Goal: Transaction & Acquisition: Purchase product/service

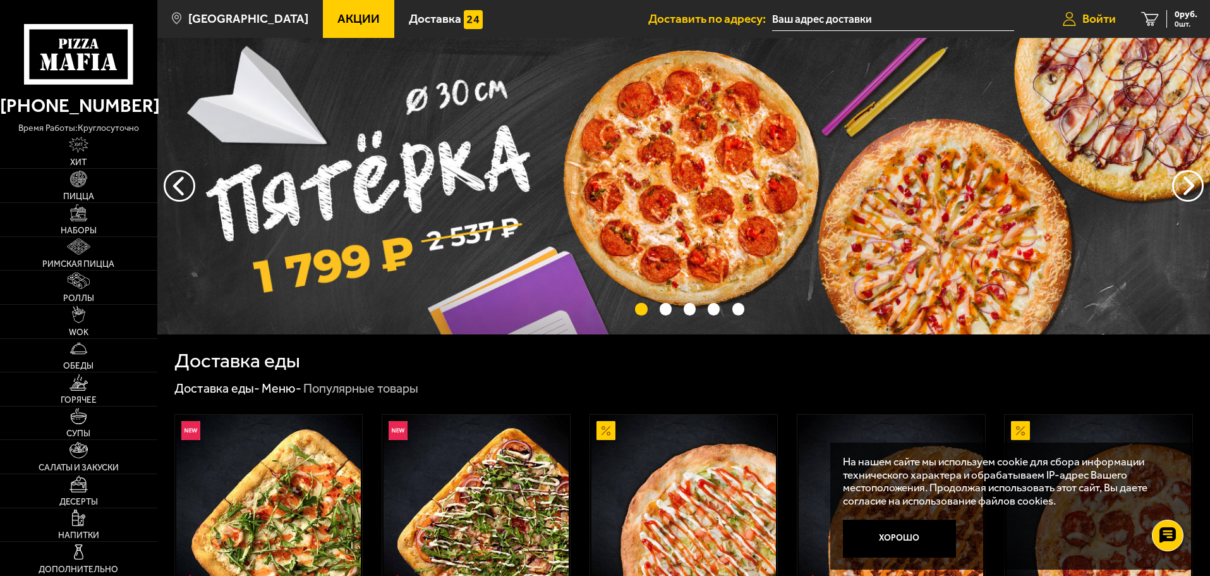
click at [1094, 14] on span "Войти" at bounding box center [1099, 19] width 33 height 12
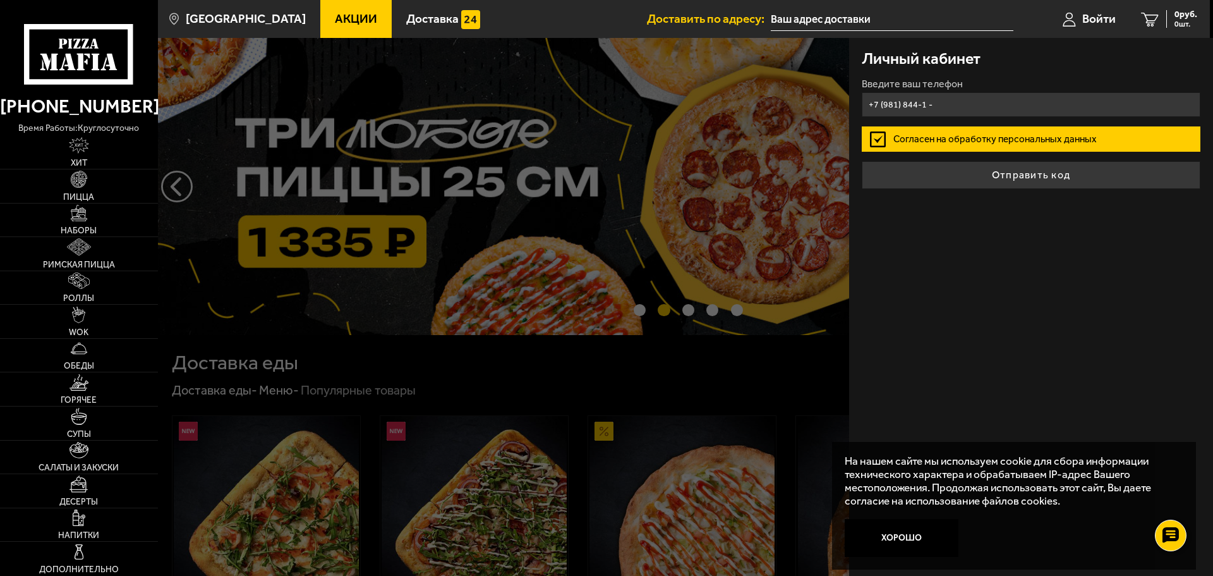
type input "+7 (981) 844-1 -"
click at [336, 138] on div at bounding box center [764, 326] width 1213 height 576
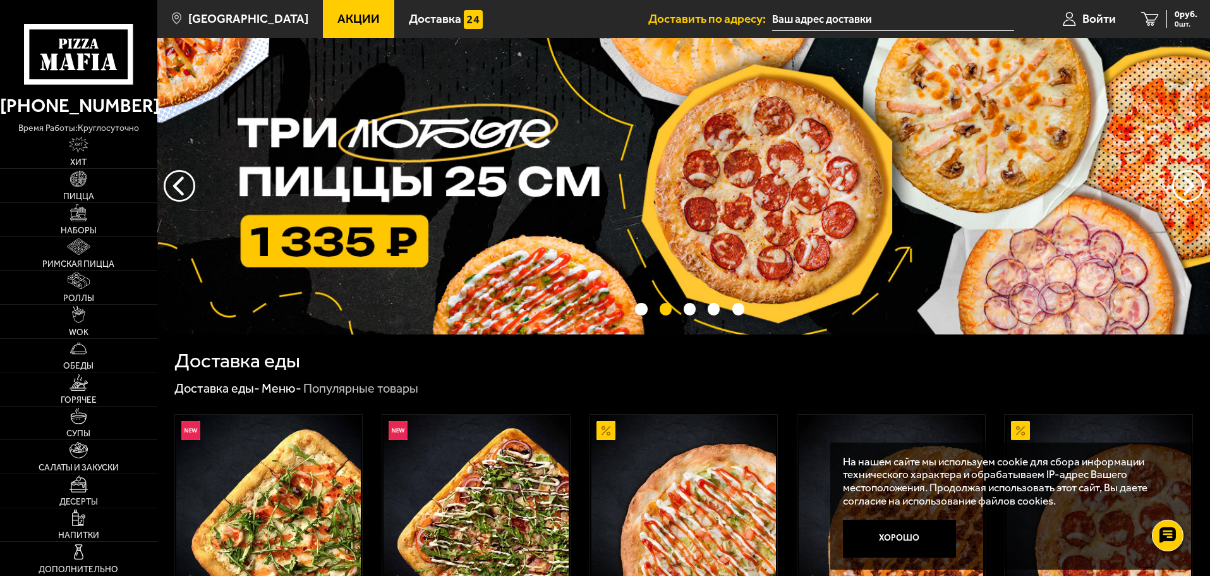
click at [323, 30] on link "Акции" at bounding box center [358, 19] width 71 height 38
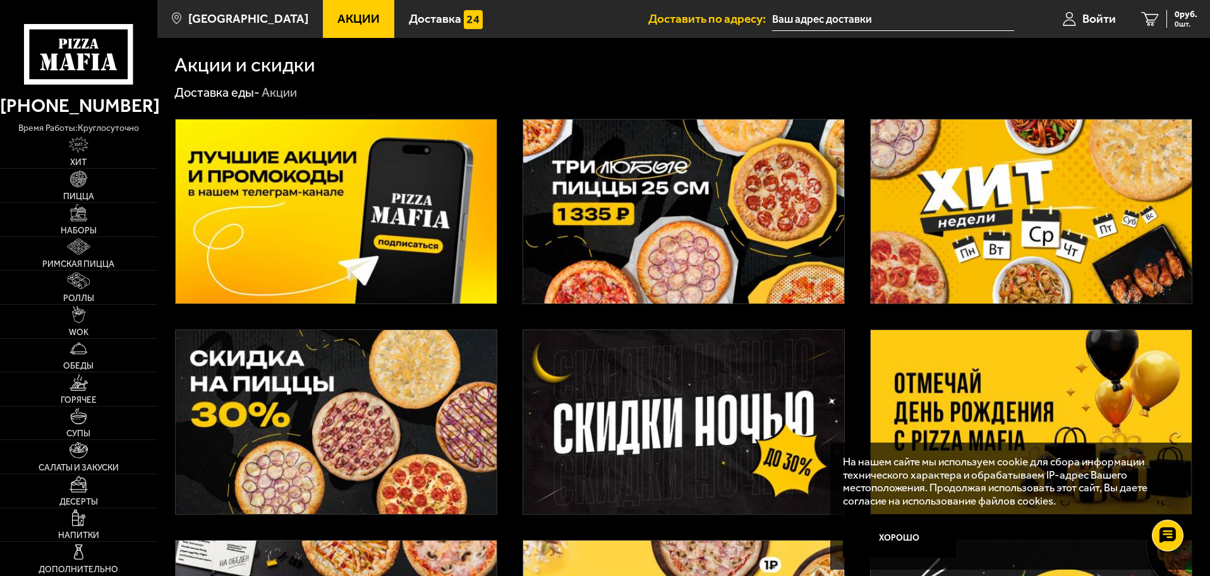
click at [774, 208] on img at bounding box center [683, 211] width 321 height 184
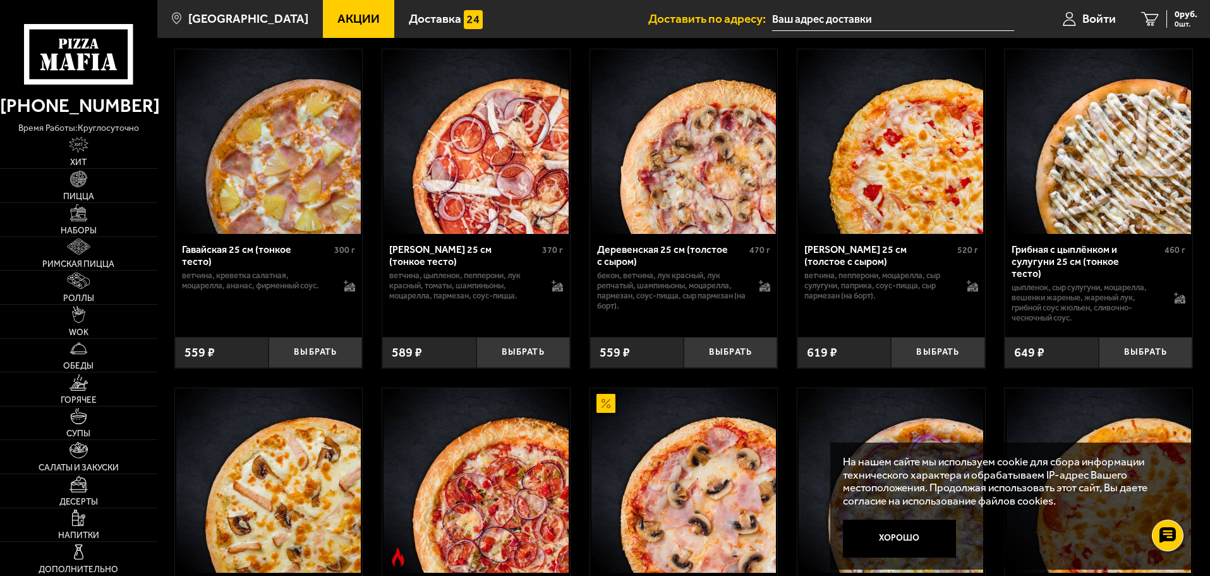
scroll to position [1517, 0]
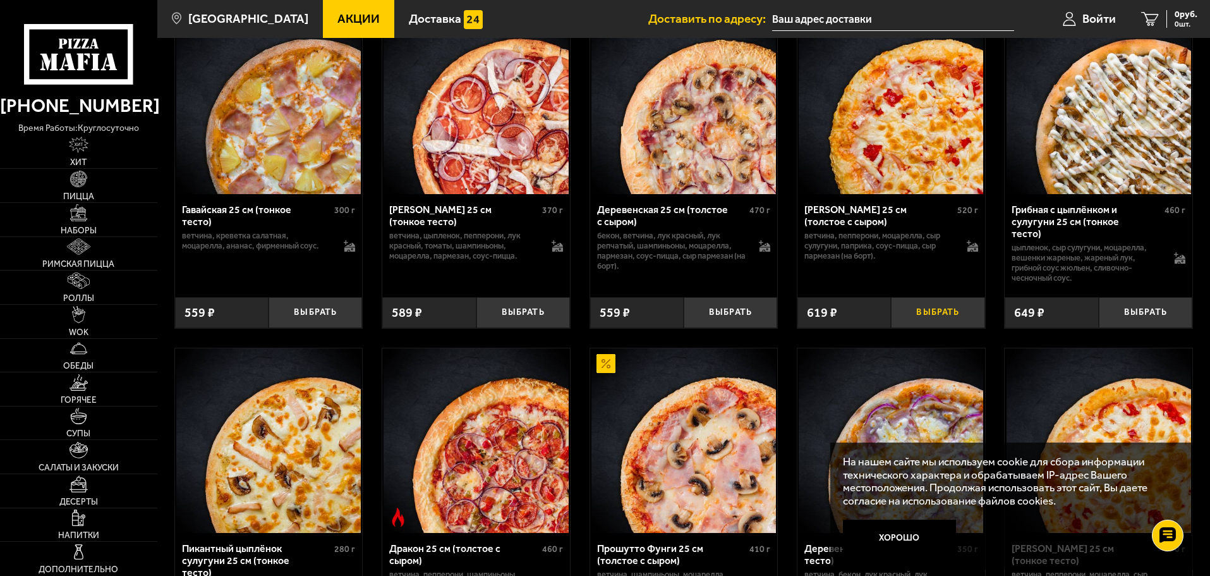
click at [954, 328] on button "Выбрать" at bounding box center [938, 312] width 94 height 31
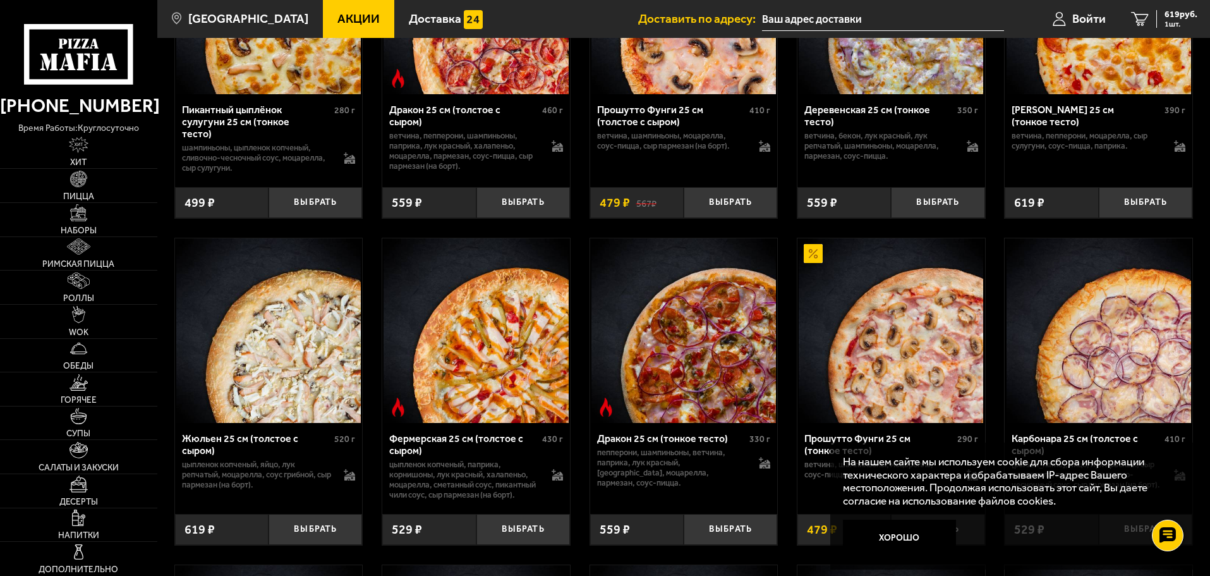
scroll to position [1959, 0]
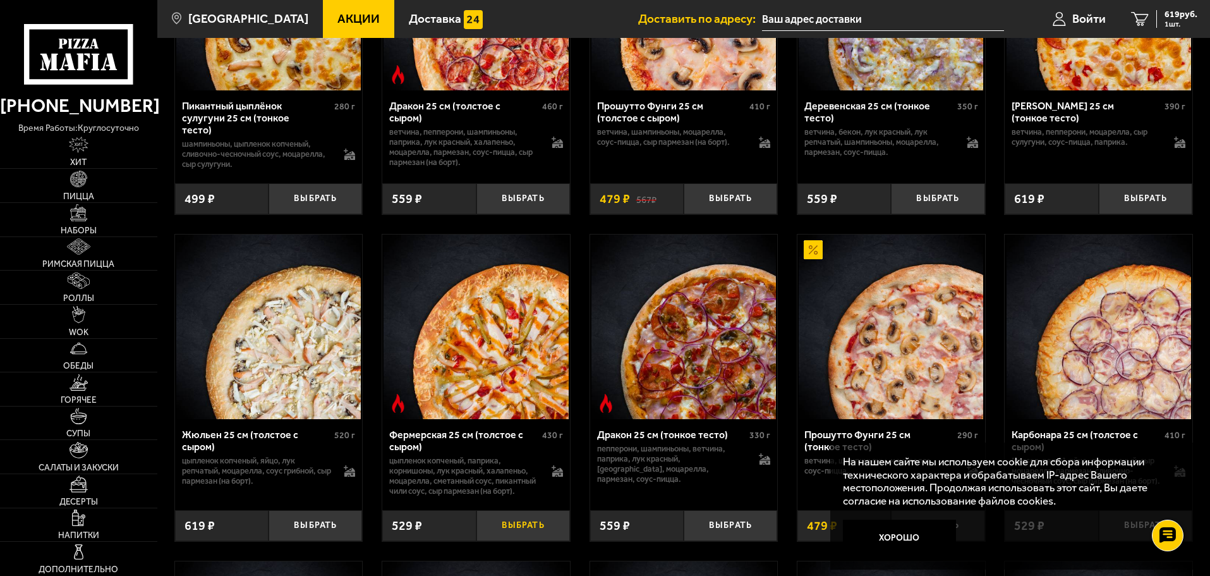
click at [529, 541] on button "Выбрать" at bounding box center [524, 525] width 94 height 31
click at [741, 541] on button "Выбрать" at bounding box center [731, 525] width 94 height 31
click at [1172, 20] on span "3 шт." at bounding box center [1179, 24] width 38 height 8
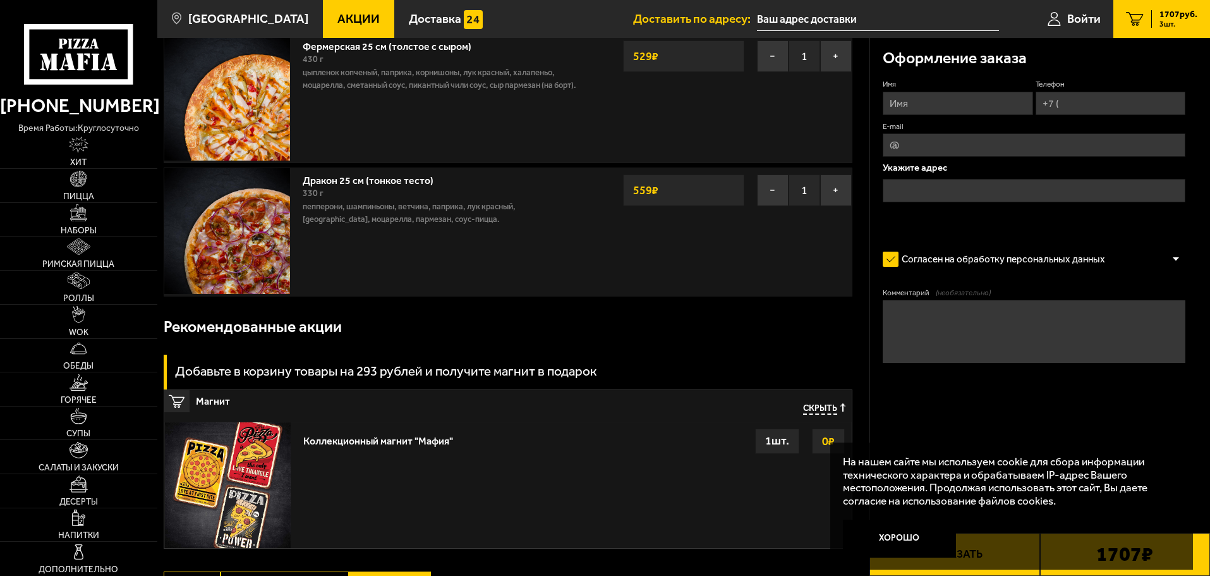
scroll to position [316, 0]
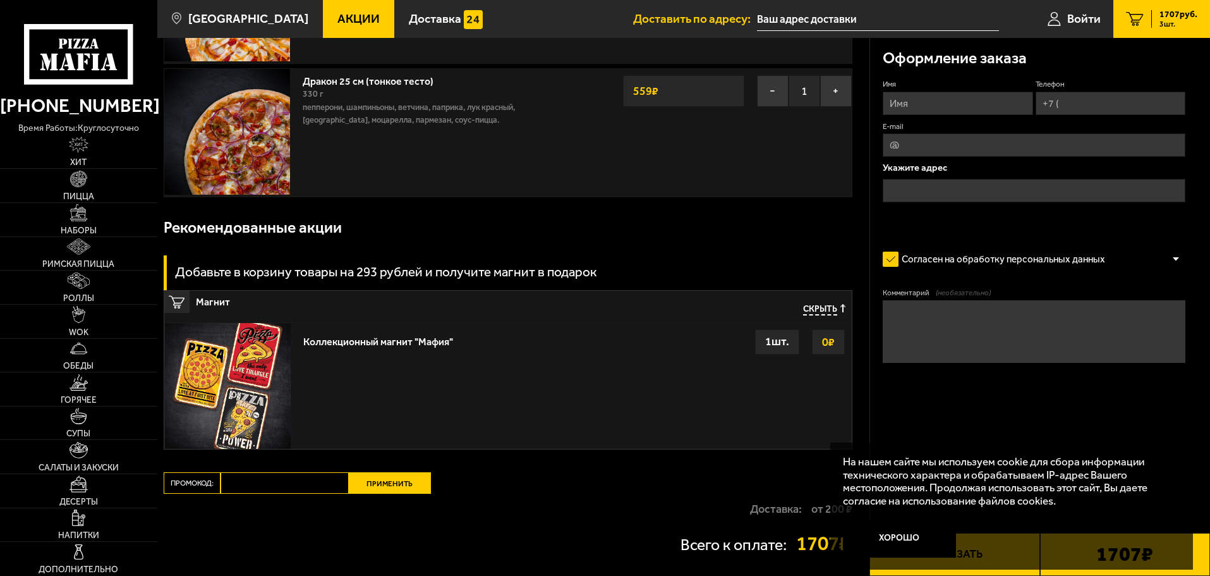
drag, startPoint x: 474, startPoint y: 325, endPoint x: 430, endPoint y: 329, distance: 44.5
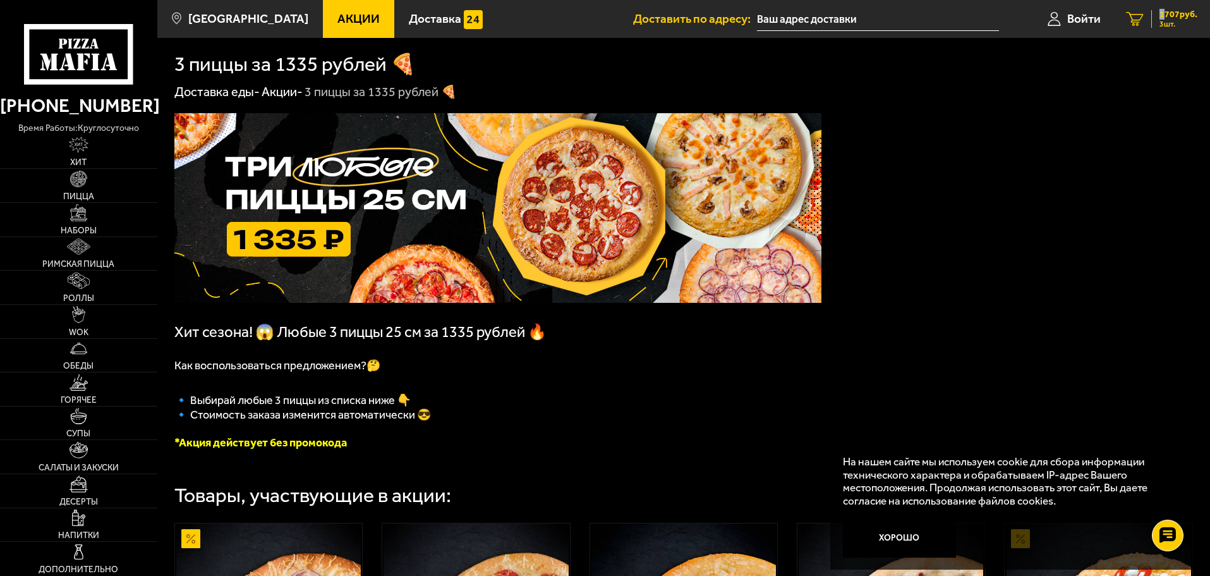
click at [1162, 19] on span "1707 руб." at bounding box center [1179, 14] width 38 height 9
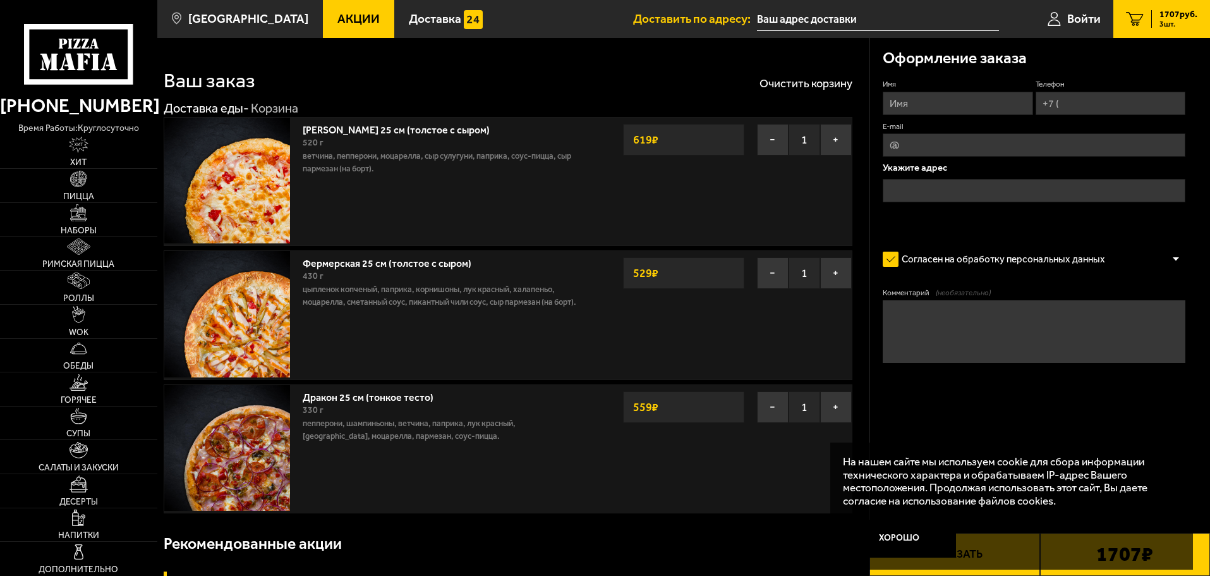
click at [938, 102] on input "Имя" at bounding box center [958, 103] width 150 height 23
click at [928, 100] on input "Имя" at bounding box center [958, 103] width 150 height 23
type input "[PERSON_NAME]"
click at [1093, 101] on input "Телефон" at bounding box center [1111, 103] width 150 height 23
type input "[PHONE_NUMBER]"
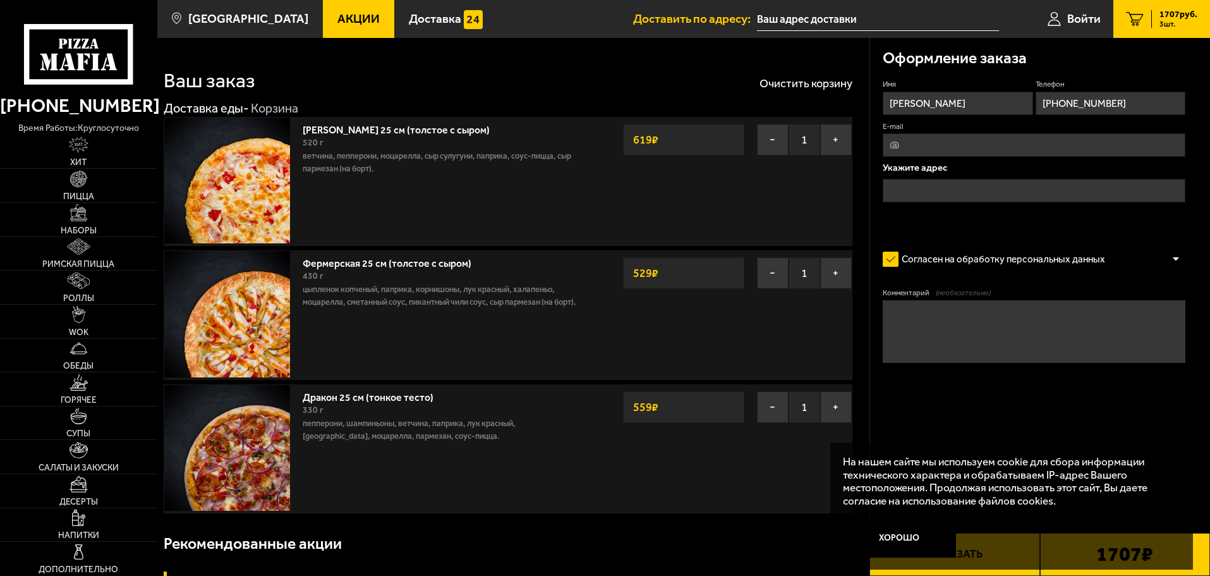
type input "[EMAIL_ADDRESS][DOMAIN_NAME]"
type input "[PHONE_NUMBER]"
drag, startPoint x: 978, startPoint y: 142, endPoint x: 789, endPoint y: 149, distance: 188.5
click at [789, 149] on section "Ваш заказ Очистить корзину Доставка еды - Корзина [PERSON_NAME] 25 см (толстое …" at bounding box center [683, 480] width 1053 height 885
type input "о"
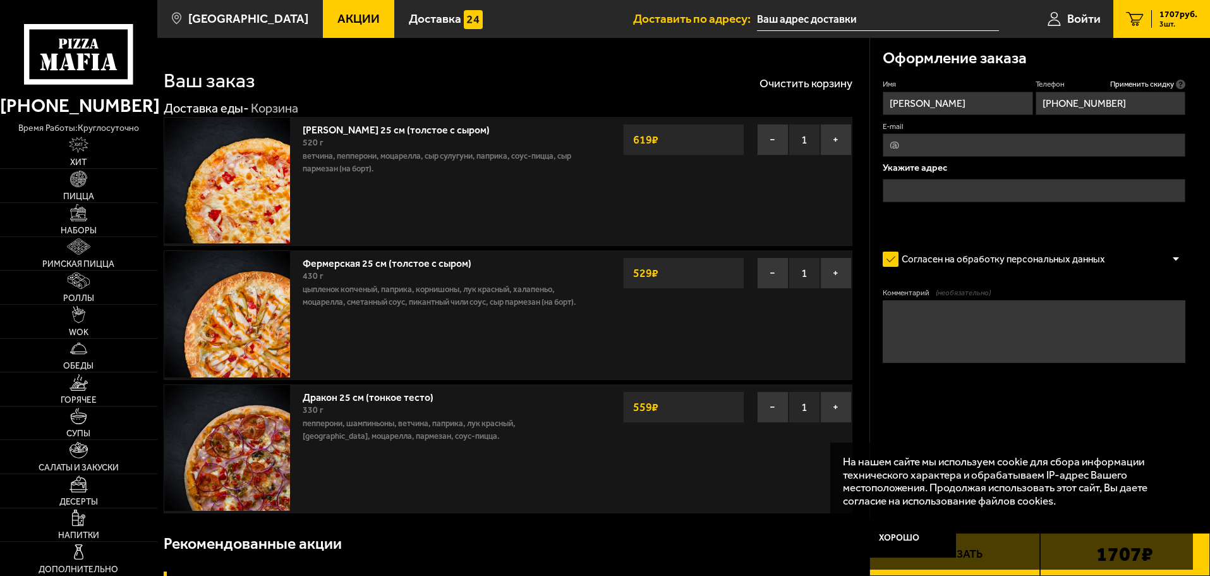
click at [909, 145] on input "E-mail" at bounding box center [1034, 144] width 303 height 23
type input "о"
type input "[EMAIL_ADDRESS][DOMAIN_NAME]"
click at [874, 171] on div "Оформление заказа Имя [PERSON_NAME] Телефон Применить скидку Вы будете зарегист…" at bounding box center [1040, 237] width 341 height 399
click at [928, 198] on input "text" at bounding box center [1034, 190] width 303 height 23
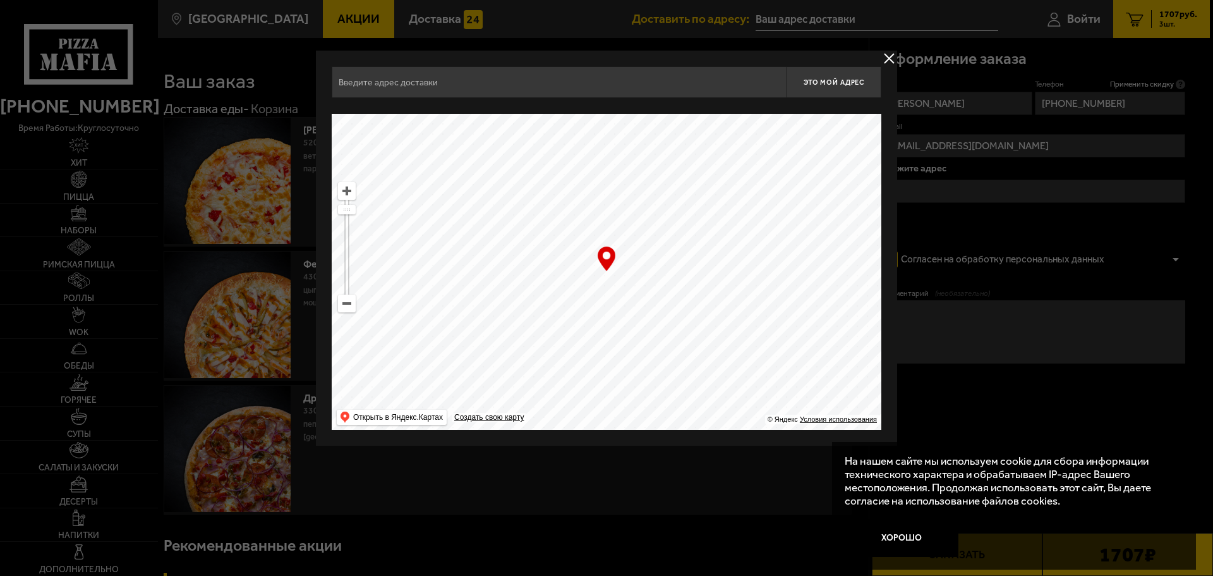
drag, startPoint x: 663, startPoint y: 289, endPoint x: 526, endPoint y: 388, distance: 168.4
click at [526, 388] on ymaps at bounding box center [607, 272] width 550 height 316
type input "[STREET_ADDRESS]"
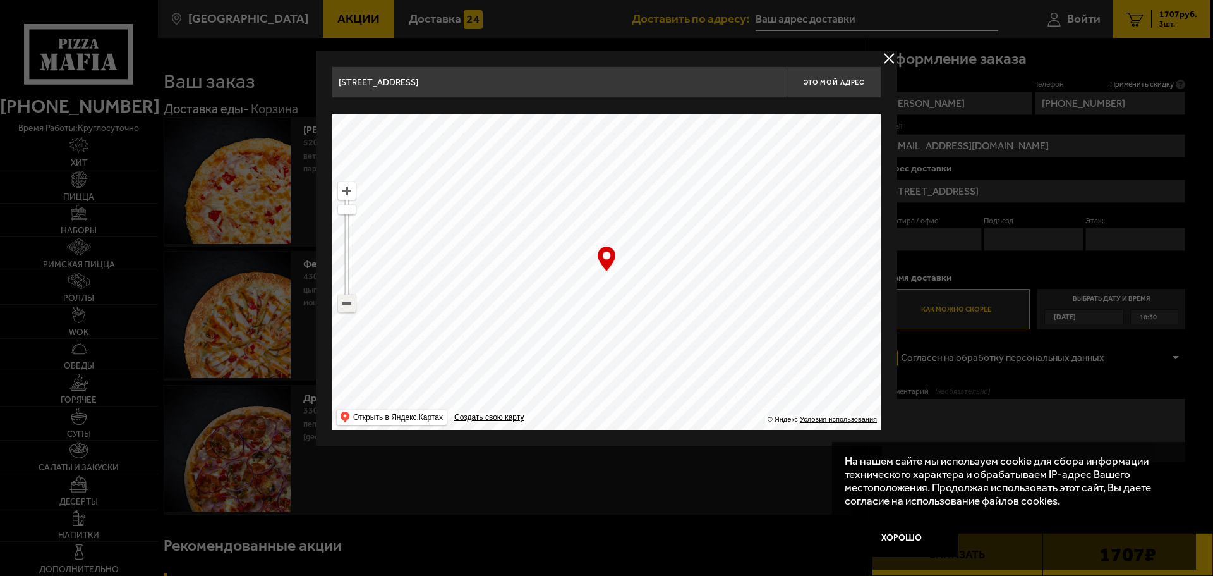
click at [354, 307] on ymaps at bounding box center [347, 303] width 16 height 16
drag, startPoint x: 758, startPoint y: 266, endPoint x: 568, endPoint y: 363, distance: 214.2
click at [570, 380] on ymaps at bounding box center [607, 272] width 550 height 316
drag, startPoint x: 758, startPoint y: 259, endPoint x: 529, endPoint y: 338, distance: 242.0
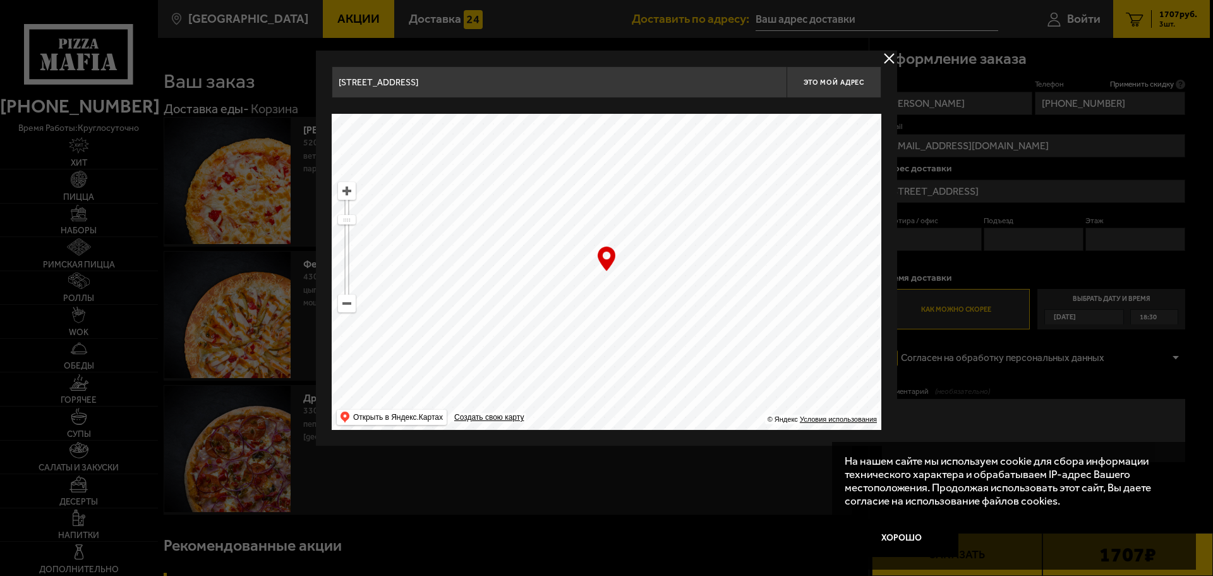
click at [530, 338] on ymaps at bounding box center [607, 272] width 550 height 316
drag, startPoint x: 741, startPoint y: 247, endPoint x: 643, endPoint y: 353, distance: 144.0
click at [641, 368] on ymaps at bounding box center [607, 272] width 550 height 316
type input "[STREET_ADDRESS]"
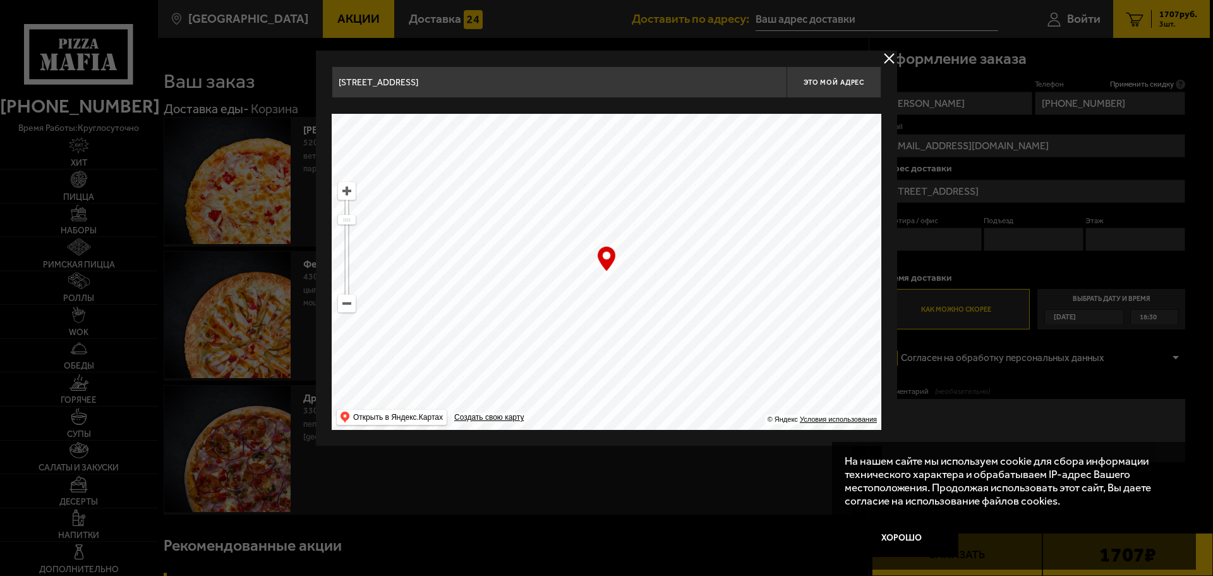
drag, startPoint x: 773, startPoint y: 215, endPoint x: 592, endPoint y: 394, distance: 255.2
click at [609, 396] on ymaps at bounding box center [607, 272] width 550 height 316
drag, startPoint x: 483, startPoint y: 300, endPoint x: 678, endPoint y: 317, distance: 196.1
click at [758, 403] on ymaps at bounding box center [607, 272] width 550 height 316
drag, startPoint x: 530, startPoint y: 138, endPoint x: 667, endPoint y: 341, distance: 244.9
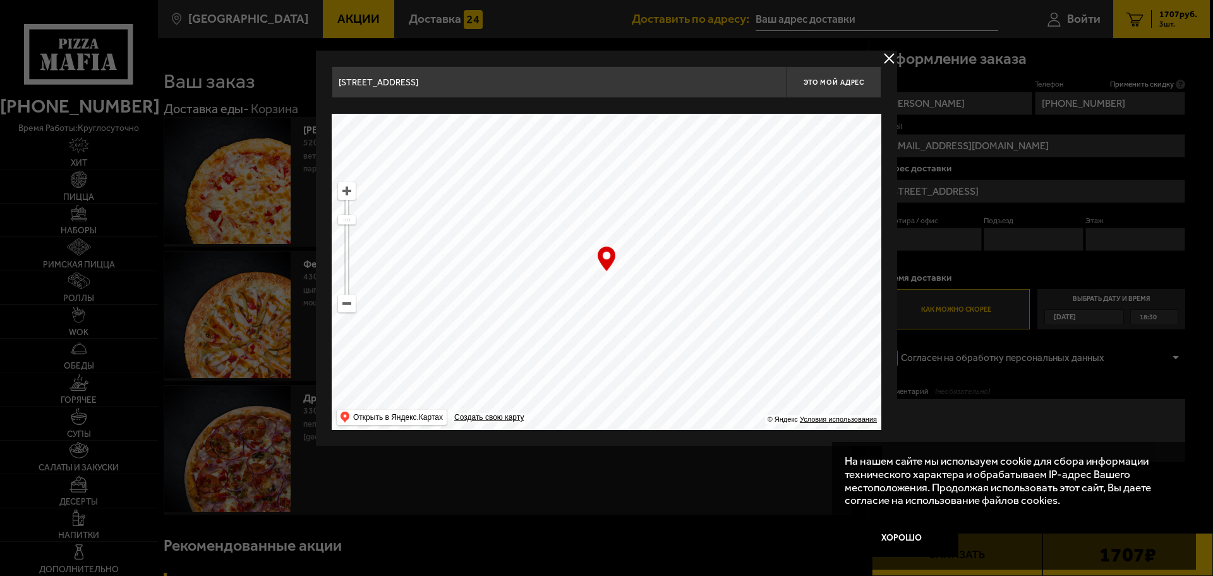
click at [667, 341] on div "[STREET_ADDRESS] Это мой адрес Найдите адрес перетащив карту … © Яндекс Условия…" at bounding box center [607, 247] width 550 height 363
drag, startPoint x: 386, startPoint y: 197, endPoint x: 659, endPoint y: 402, distance: 341.3
click at [659, 402] on ymaps at bounding box center [607, 272] width 550 height 316
drag, startPoint x: 624, startPoint y: 262, endPoint x: 740, endPoint y: 405, distance: 184.2
click at [758, 458] on main "Санкт-Петербург Все Акции Доставка Личный кабинет Акции Доставка Доставить по а…" at bounding box center [683, 503] width 1053 height 1006
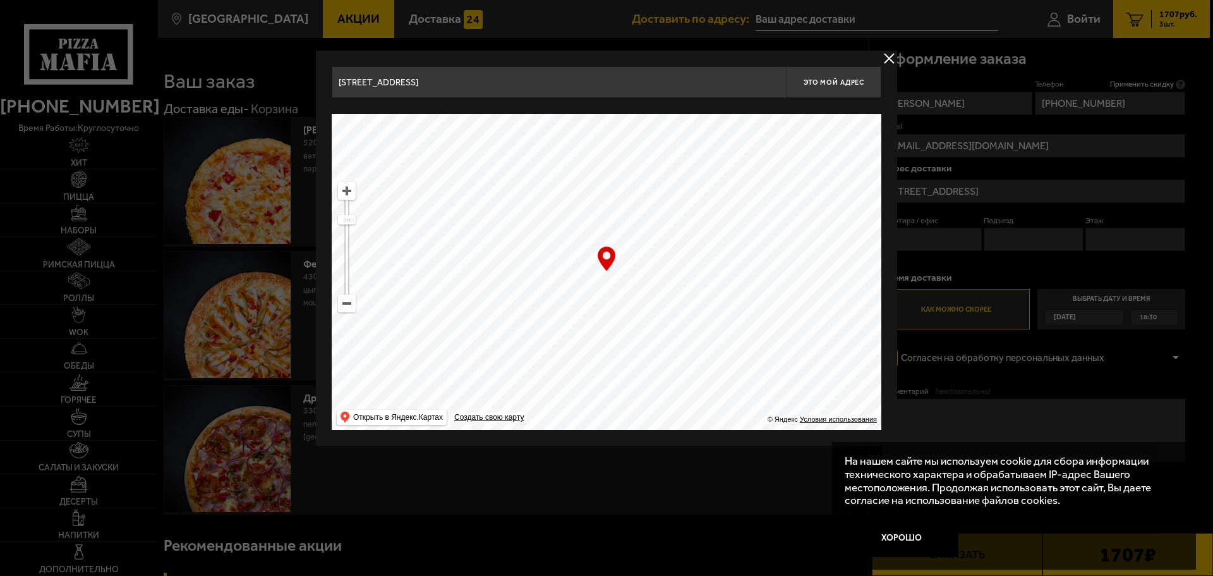
drag, startPoint x: 595, startPoint y: 148, endPoint x: 408, endPoint y: 219, distance: 200.6
click at [408, 219] on ymaps at bounding box center [607, 272] width 550 height 316
drag, startPoint x: 671, startPoint y: 234, endPoint x: 689, endPoint y: 303, distance: 71.3
click at [689, 303] on ymaps at bounding box center [607, 272] width 550 height 316
type input "[STREET_ADDRESS]"
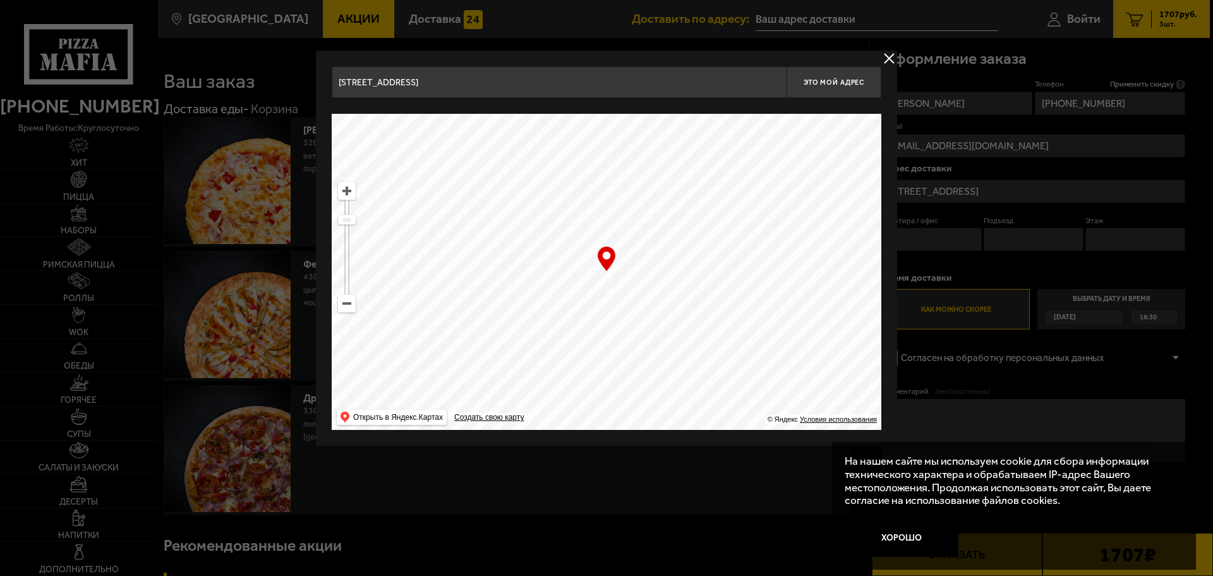
type input "[STREET_ADDRESS]"
click at [354, 193] on ymaps at bounding box center [347, 191] width 16 height 16
type input "[STREET_ADDRESS]"
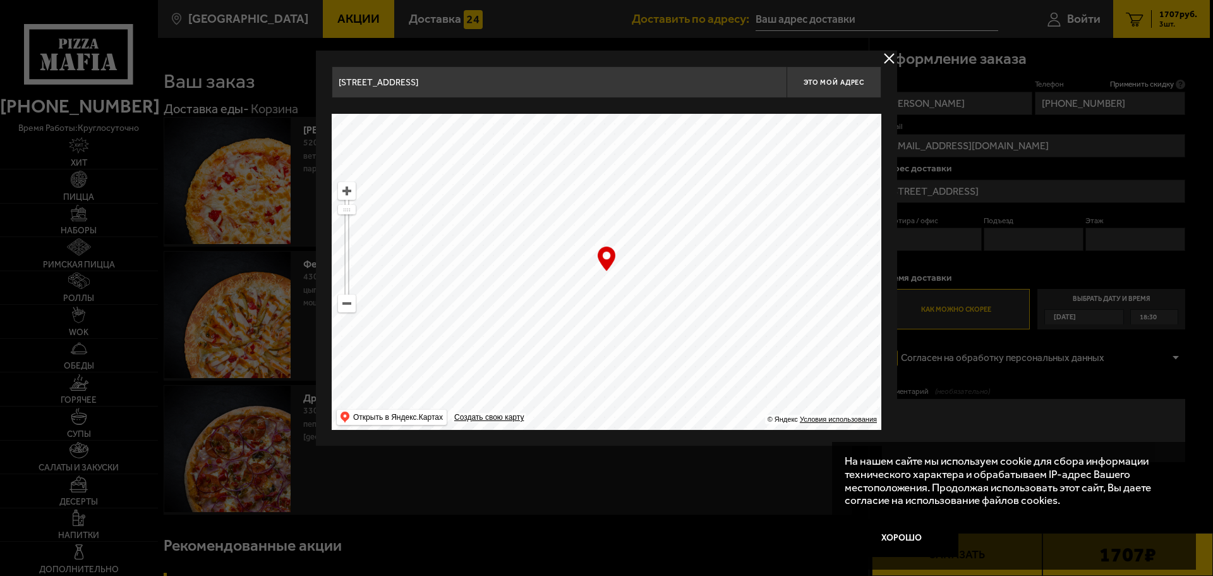
drag, startPoint x: 714, startPoint y: 315, endPoint x: 767, endPoint y: 295, distance: 56.6
click at [767, 295] on ymaps at bounding box center [607, 272] width 550 height 316
click at [829, 80] on span "Это мой адрес" at bounding box center [834, 82] width 61 height 8
type input "[STREET_ADDRESS]"
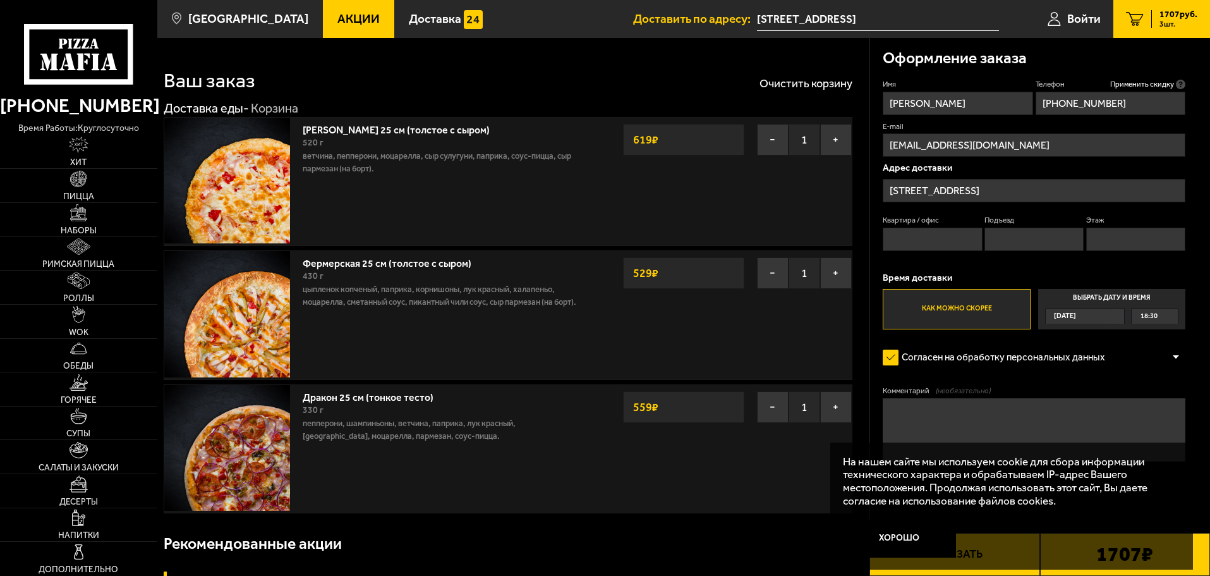
click at [909, 243] on input "Квартира / офис" at bounding box center [932, 239] width 99 height 23
type input "76"
click at [1036, 241] on input "Подъезд" at bounding box center [1034, 239] width 99 height 23
type input "1"
click at [1096, 226] on fieldset "Этаж" at bounding box center [1135, 233] width 99 height 36
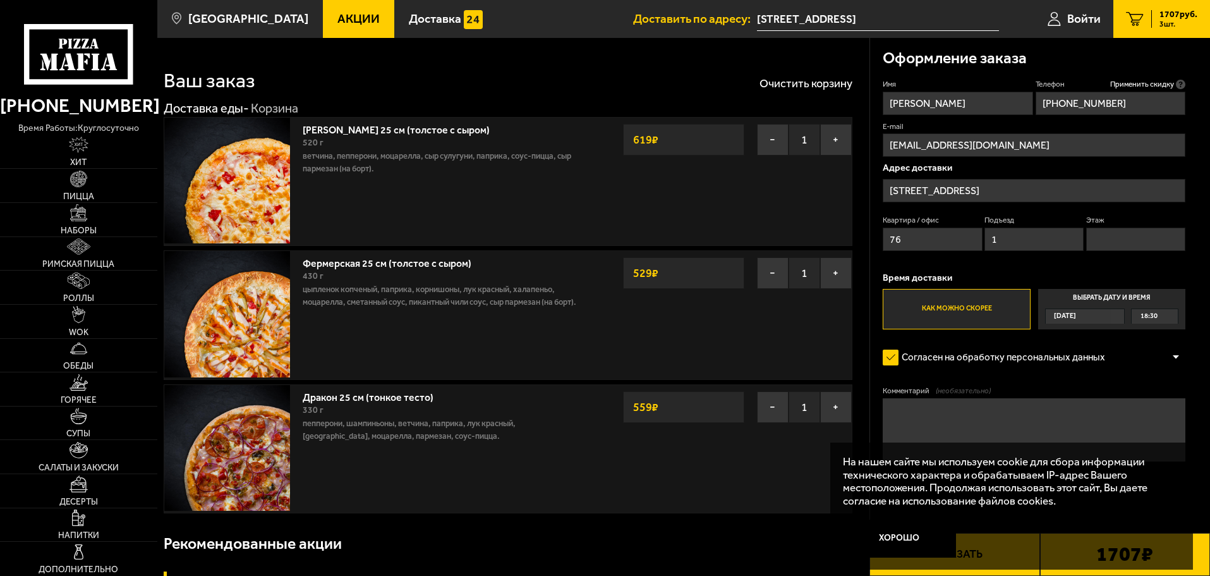
click at [1109, 240] on input "Этаж" at bounding box center [1135, 239] width 99 height 23
type input "8"
click at [890, 530] on button "Хорошо" at bounding box center [900, 538] width 114 height 38
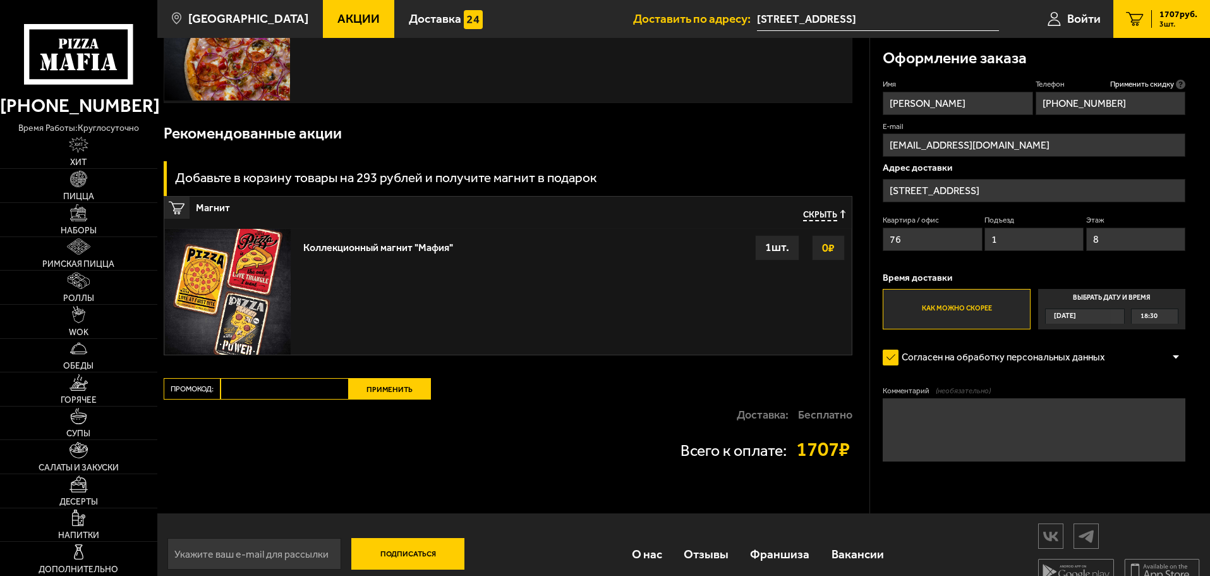
scroll to position [431, 0]
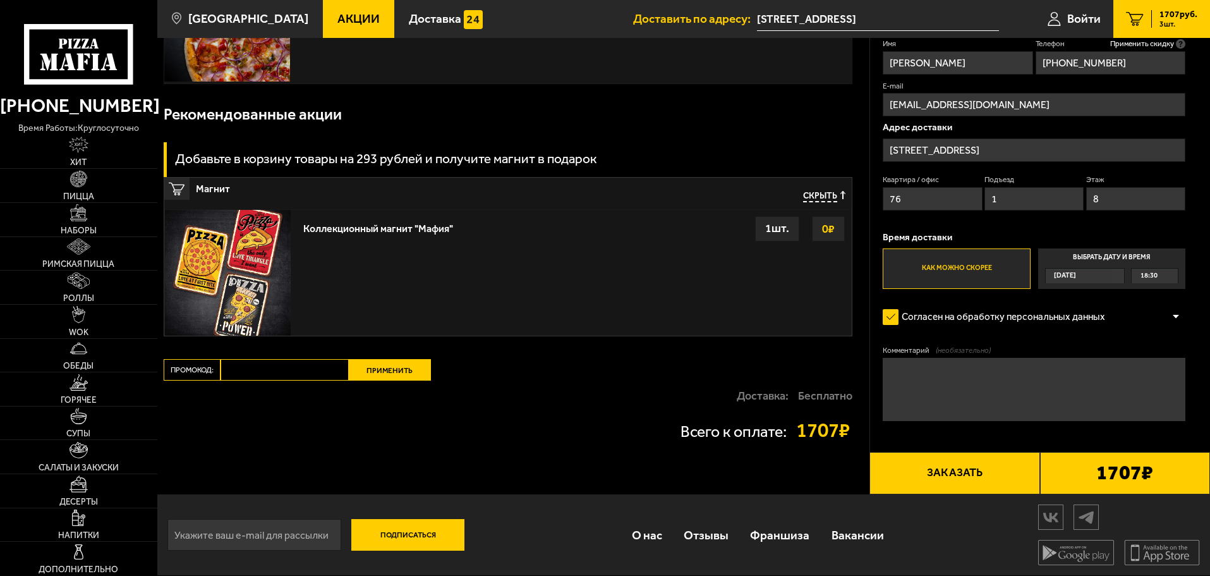
click at [981, 475] on button "Заказать" at bounding box center [955, 473] width 170 height 43
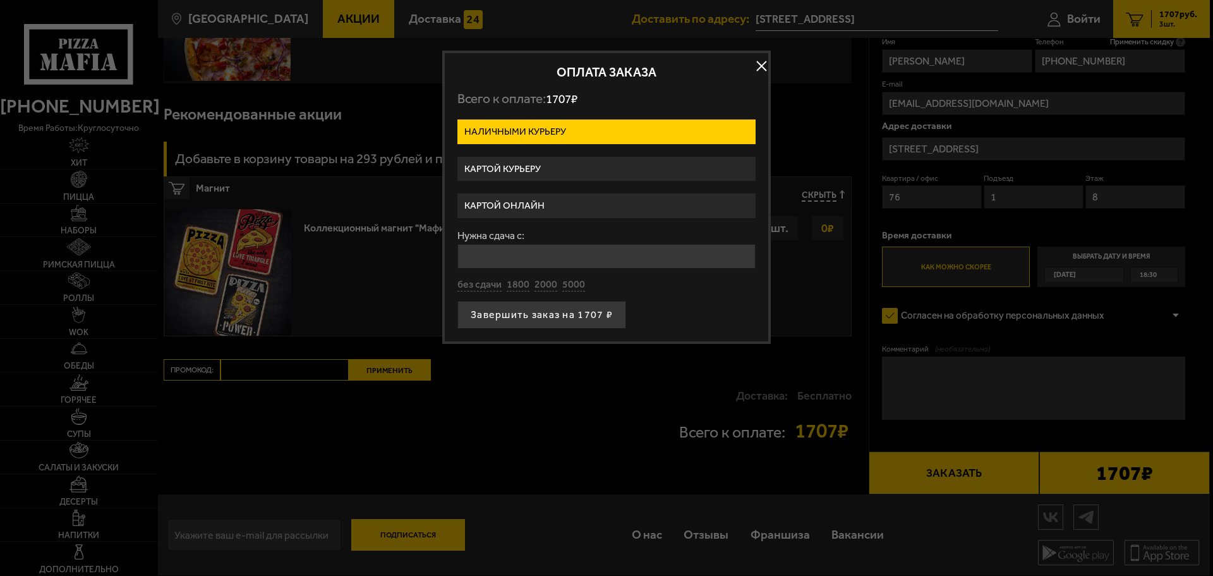
click at [754, 64] on button "button" at bounding box center [761, 66] width 19 height 19
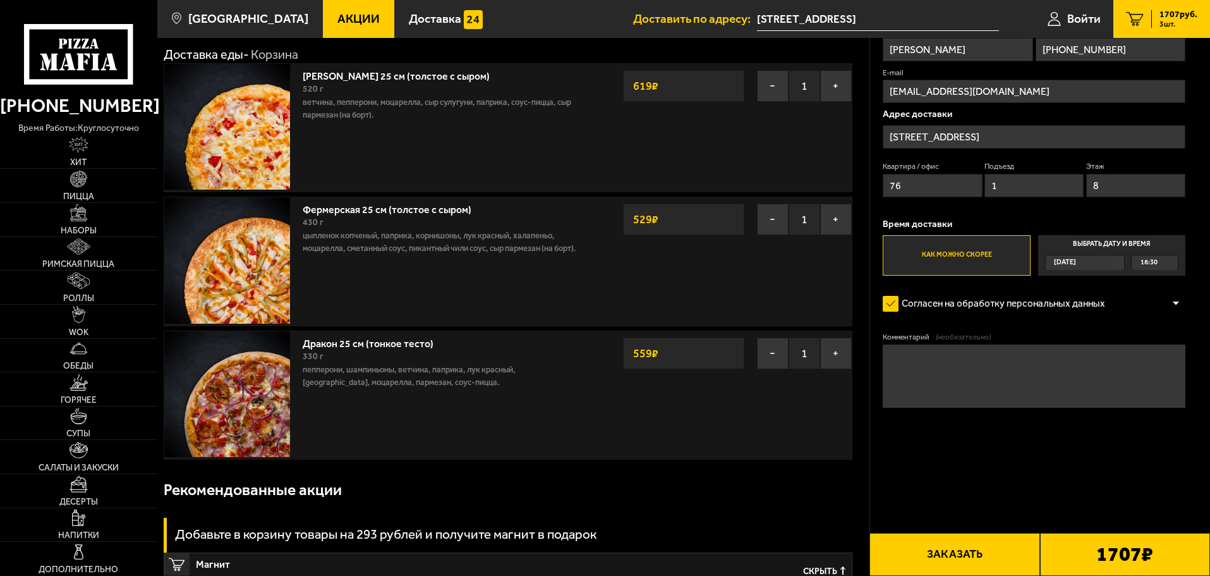
scroll to position [0, 0]
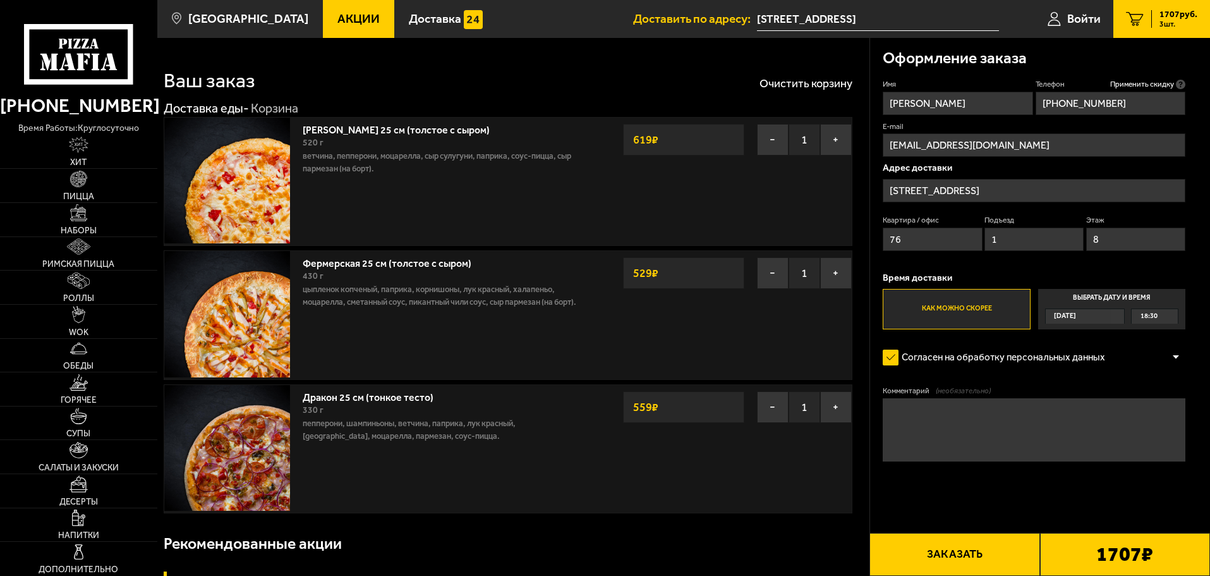
click at [346, 16] on span "Акции" at bounding box center [358, 19] width 42 height 12
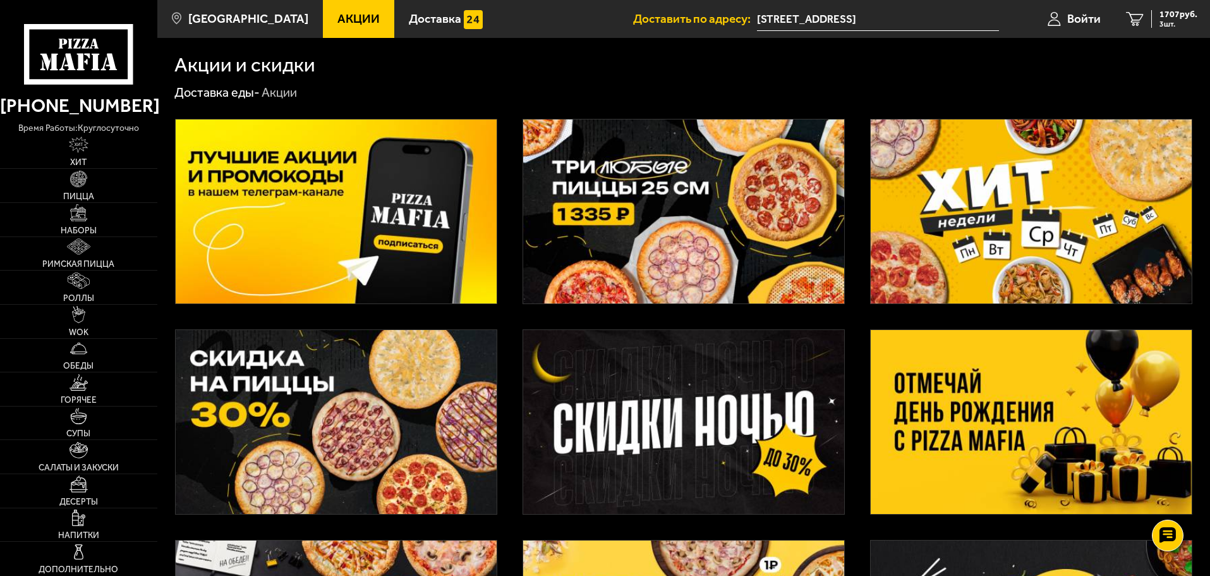
click at [681, 175] on img at bounding box center [683, 211] width 321 height 184
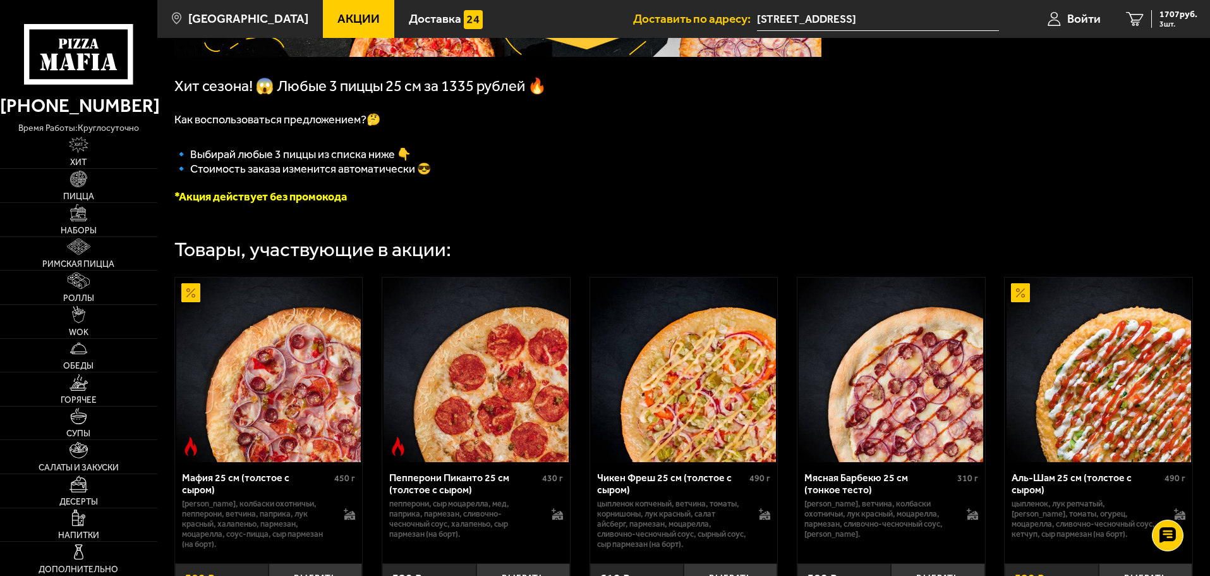
scroll to position [253, 0]
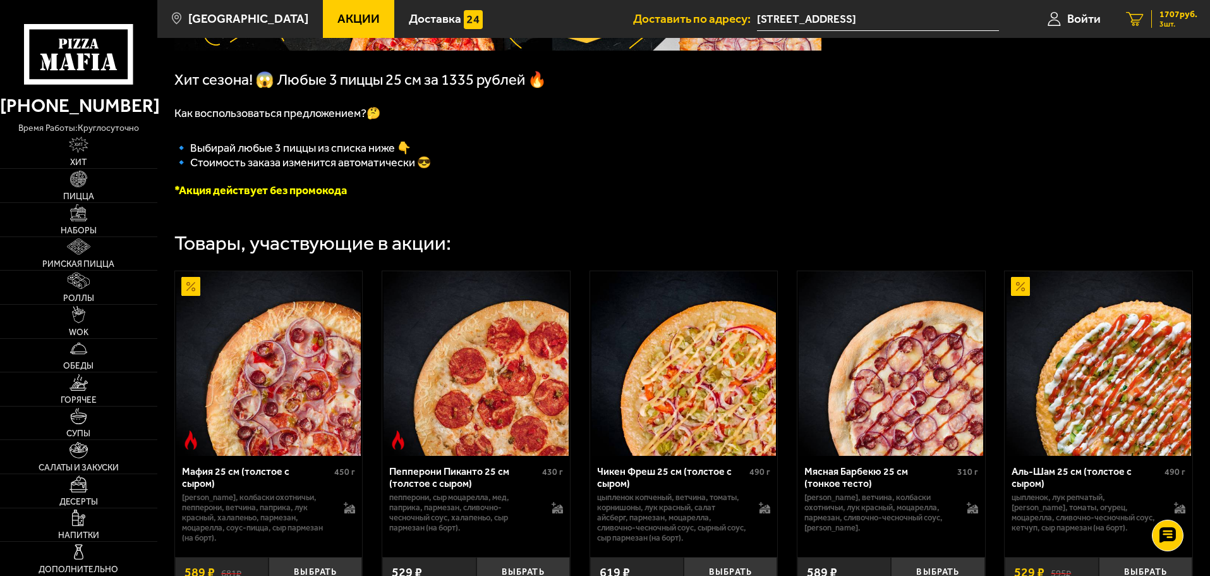
click at [1141, 20] on icon "3" at bounding box center [1135, 19] width 18 height 15
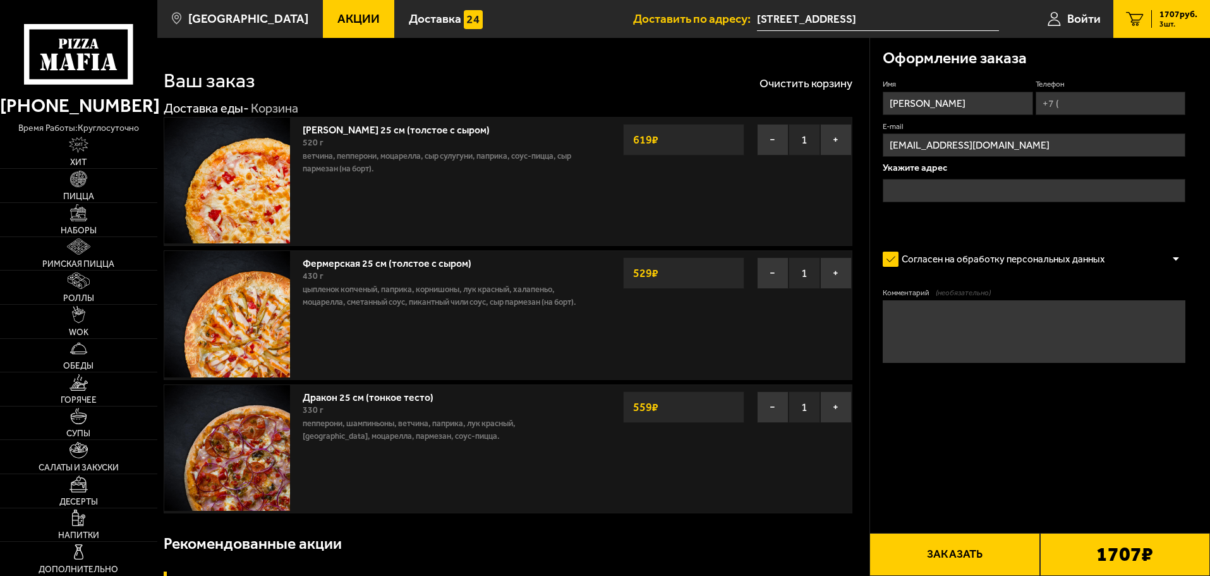
type input "[STREET_ADDRESS]"
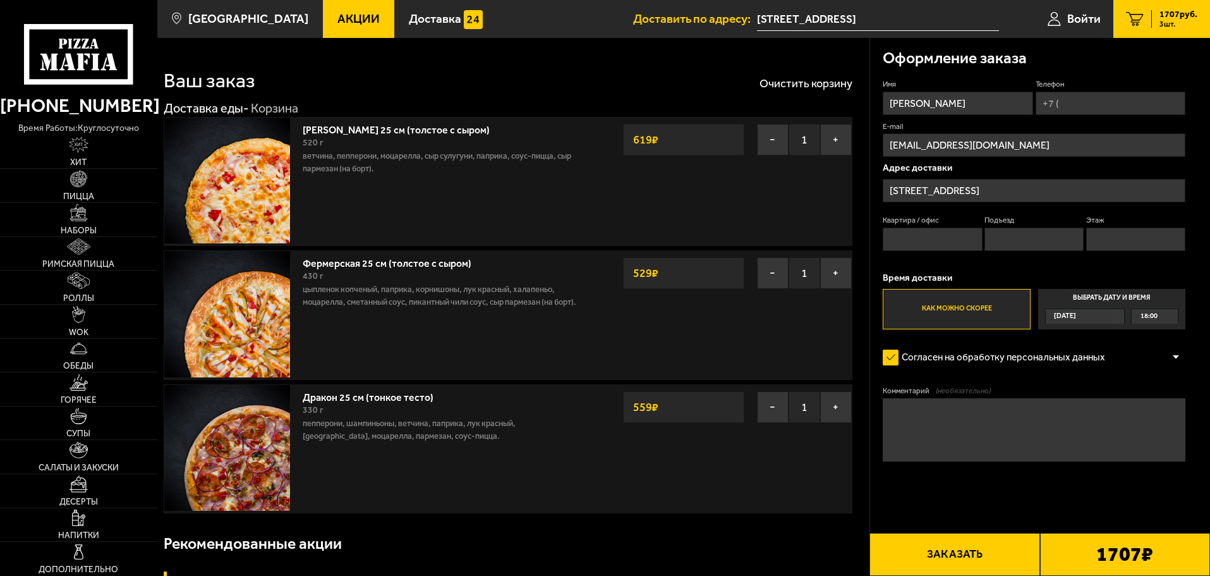
click at [1069, 97] on input "Телефон" at bounding box center [1111, 103] width 150 height 23
type input "[PHONE_NUMBER]"
click at [919, 240] on input "Квартира / офис" at bounding box center [932, 239] width 99 height 23
type input "76"
click at [1044, 228] on input "Подъезд" at bounding box center [1034, 239] width 99 height 23
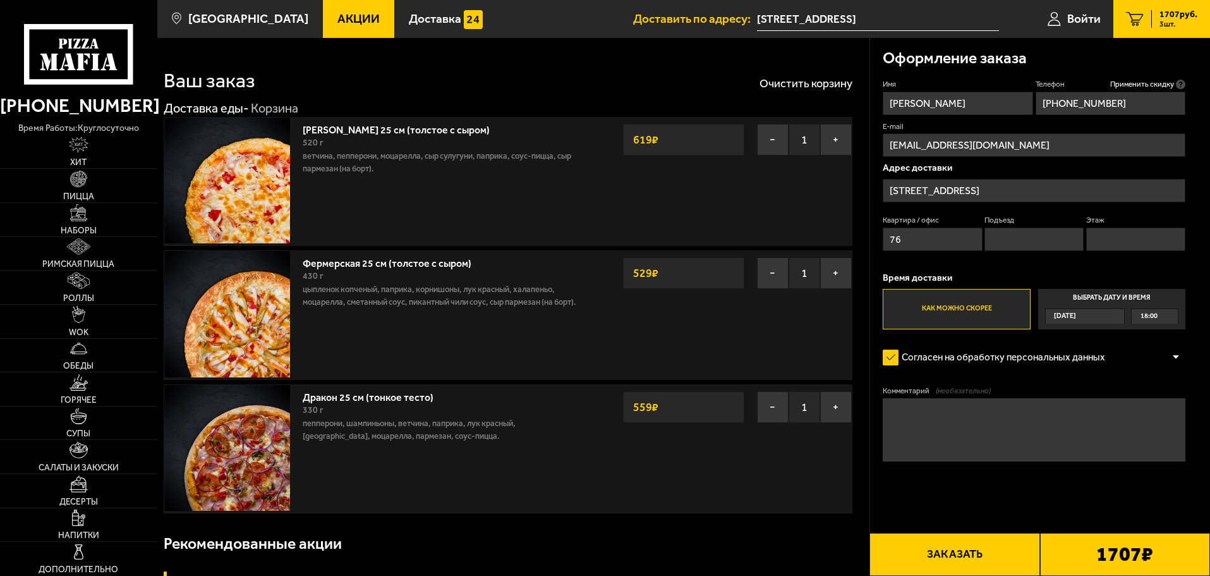
type input "1"
click at [1151, 226] on label "Этаж" at bounding box center [1135, 220] width 99 height 11
click at [1151, 228] on input "Этаж" at bounding box center [1135, 239] width 99 height 23
click at [1146, 238] on input "Этаж" at bounding box center [1135, 239] width 99 height 23
type input "8"
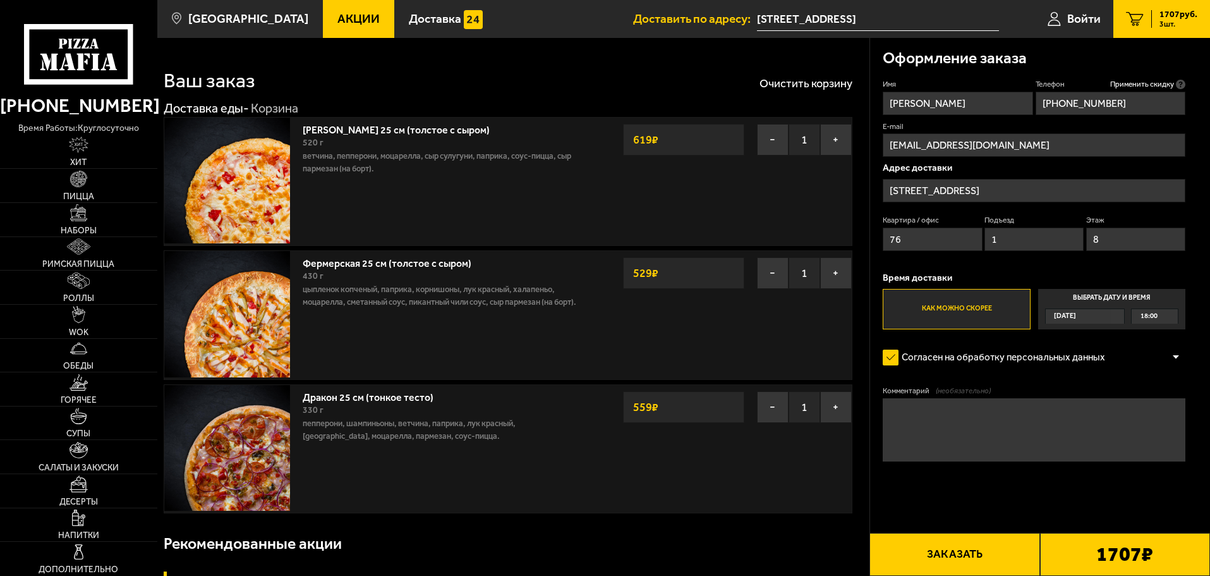
click at [1103, 549] on b "1707 ₽" at bounding box center [1124, 554] width 57 height 20
click at [905, 552] on button "Заказать" at bounding box center [955, 554] width 170 height 43
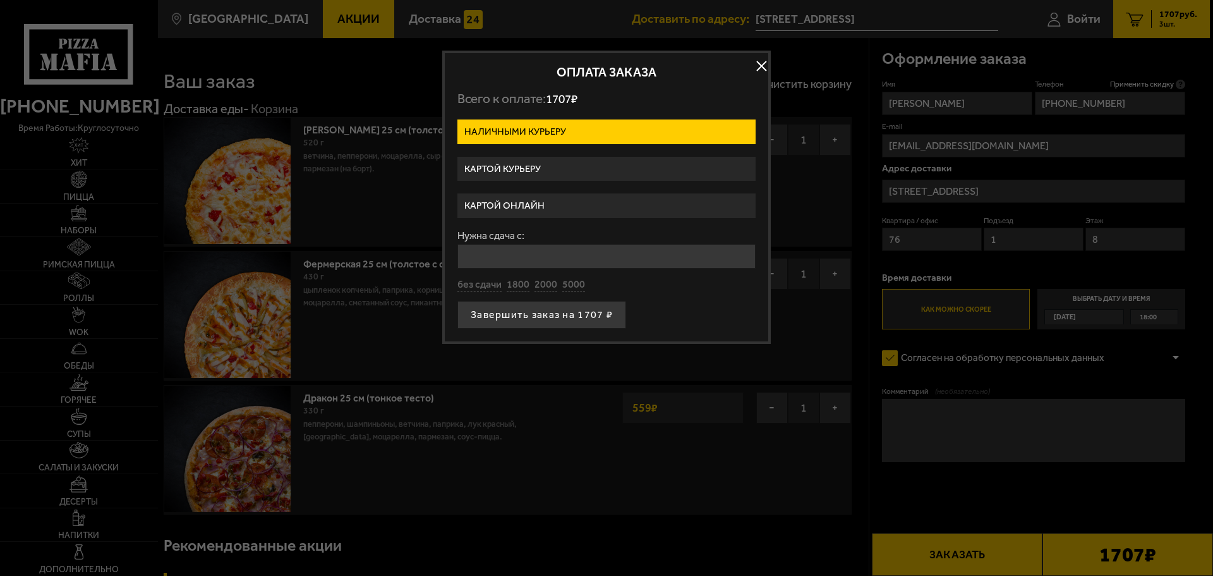
click at [531, 164] on label "Картой курьеру" at bounding box center [607, 169] width 298 height 25
click at [0, 0] on input "Картой курьеру" at bounding box center [0, 0] width 0 height 0
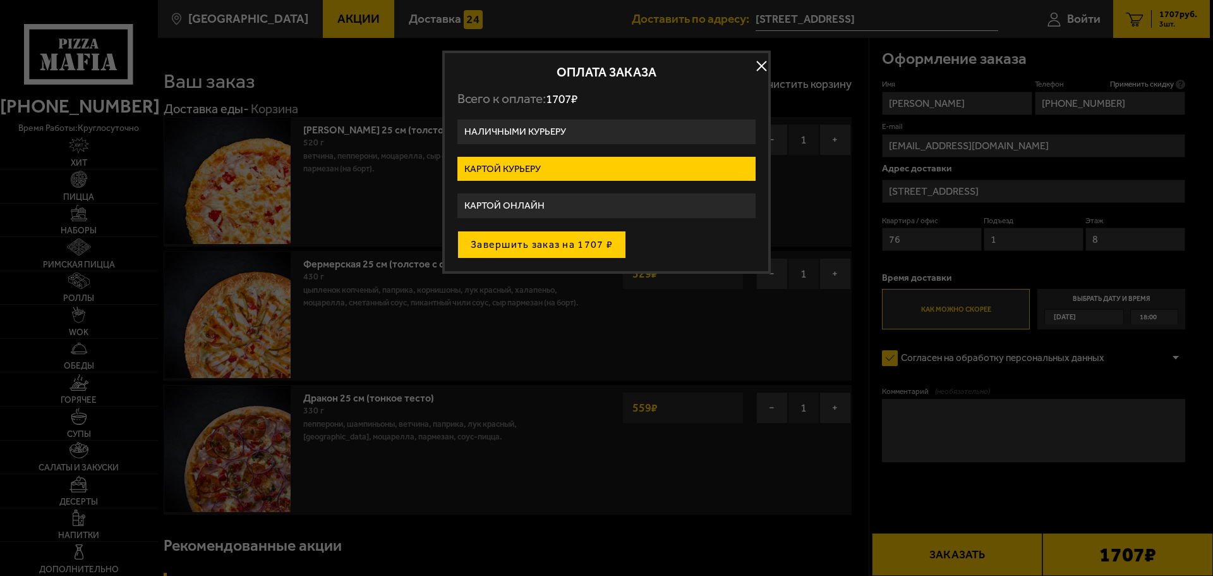
click at [561, 238] on button "Завершить заказ на 1707 ₽" at bounding box center [542, 245] width 169 height 28
